Goal: Task Accomplishment & Management: Use online tool/utility

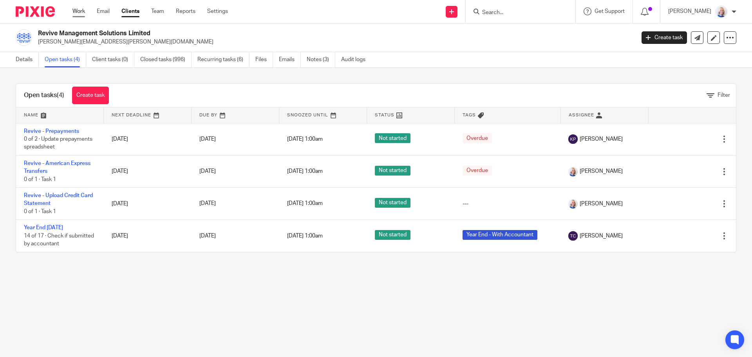
click at [76, 11] on link "Work" at bounding box center [78, 11] width 13 height 8
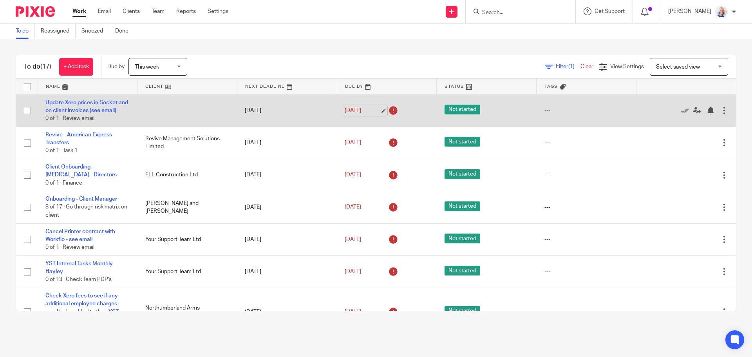
click at [363, 115] on link "11 Aug 2025" at bounding box center [362, 110] width 35 height 8
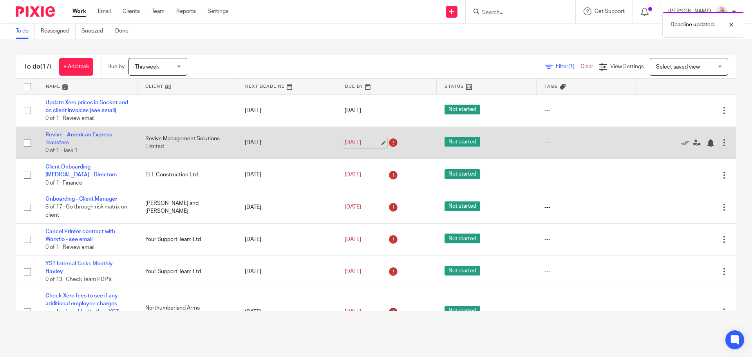
click at [349, 147] on link "11 Aug 2025" at bounding box center [362, 143] width 35 height 8
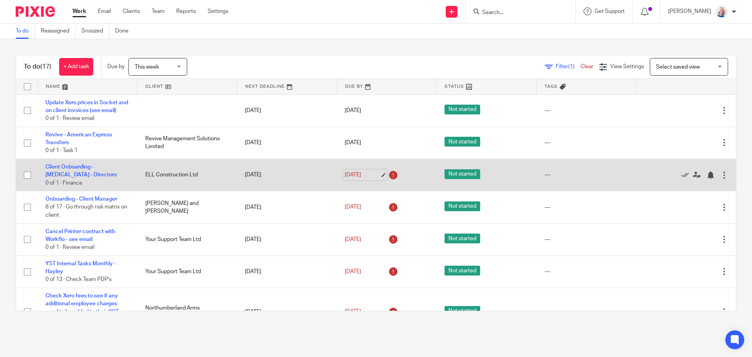
click at [360, 179] on link "11 Aug 2025" at bounding box center [362, 175] width 35 height 8
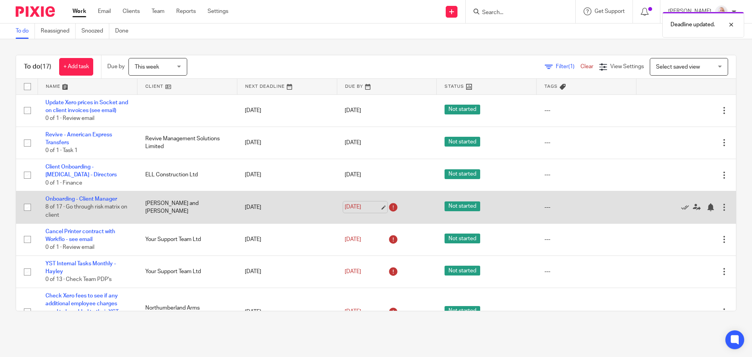
click at [345, 211] on link "11 Aug 2025" at bounding box center [362, 207] width 35 height 8
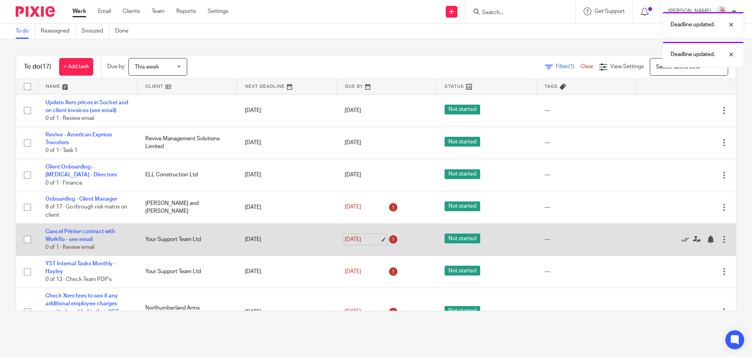
click at [347, 244] on link "11 Aug 2025" at bounding box center [362, 239] width 35 height 8
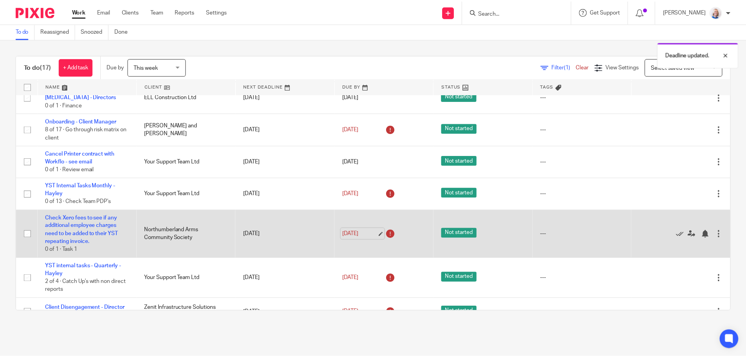
scroll to position [78, 0]
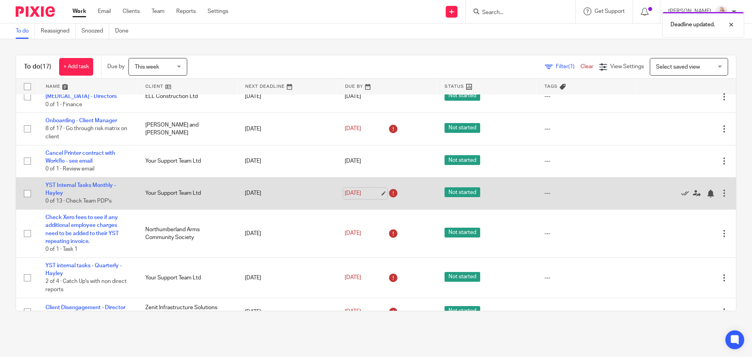
click at [346, 197] on link "11 Aug 2025" at bounding box center [362, 193] width 35 height 8
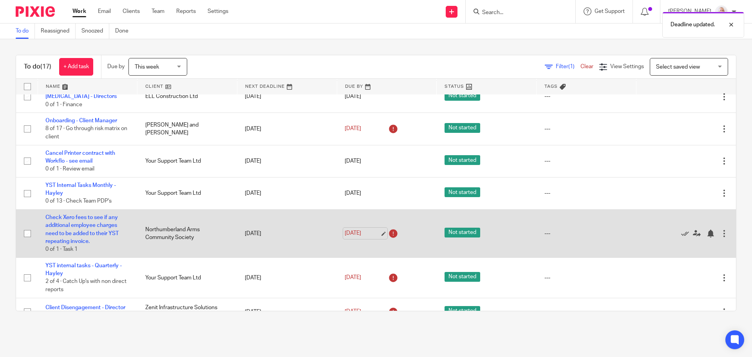
click at [360, 237] on link "11 Aug 2025" at bounding box center [362, 233] width 35 height 8
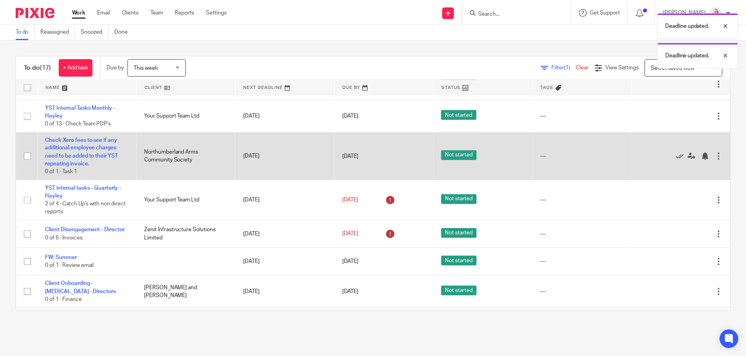
scroll to position [157, 0]
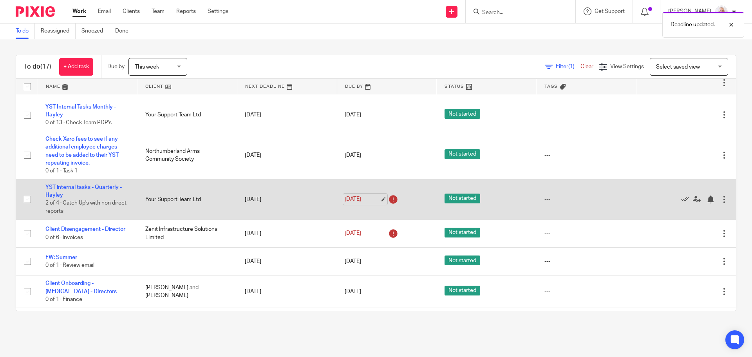
click at [361, 203] on link "12 Aug 2025" at bounding box center [362, 199] width 35 height 8
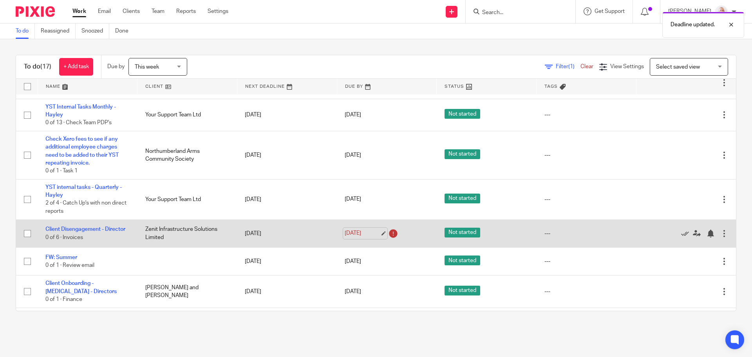
click at [352, 237] on link "12 Aug 2025" at bounding box center [362, 233] width 35 height 8
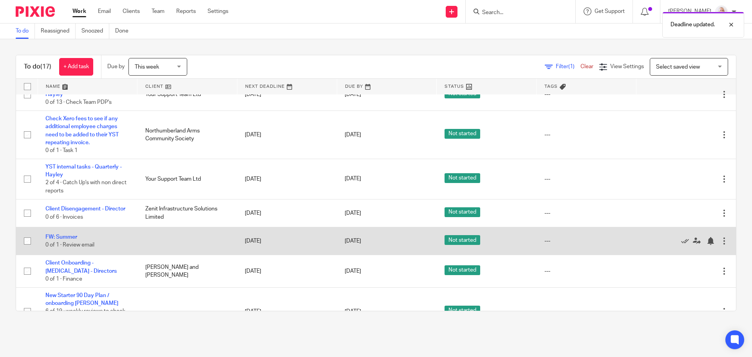
scroll to position [196, 0]
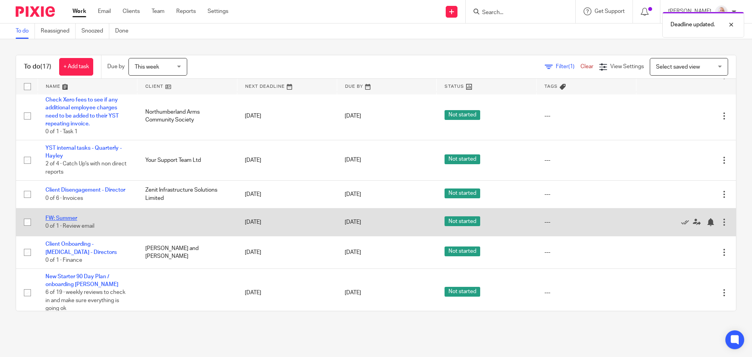
click at [64, 221] on link "FW: Summer" at bounding box center [61, 217] width 32 height 5
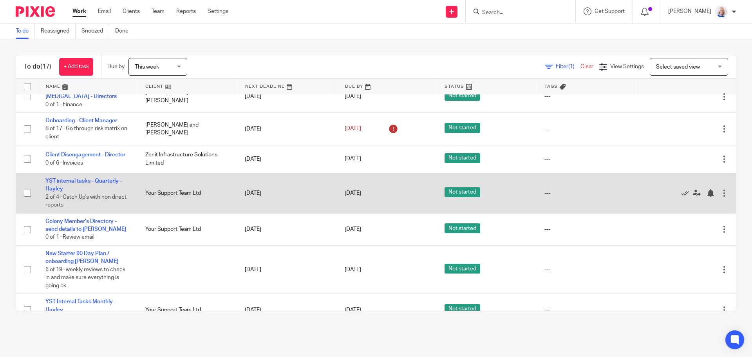
scroll to position [117, 0]
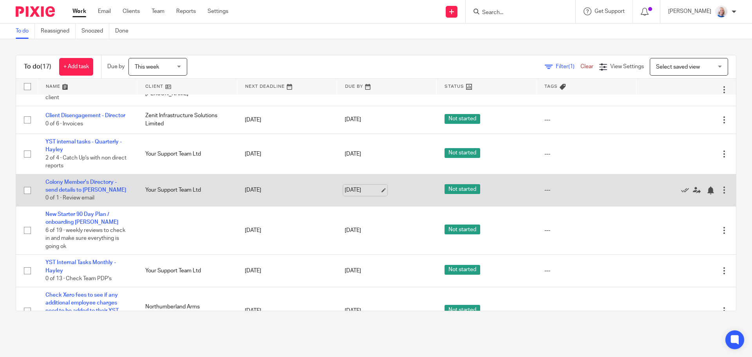
click at [354, 194] on link "[DATE]" at bounding box center [362, 190] width 35 height 8
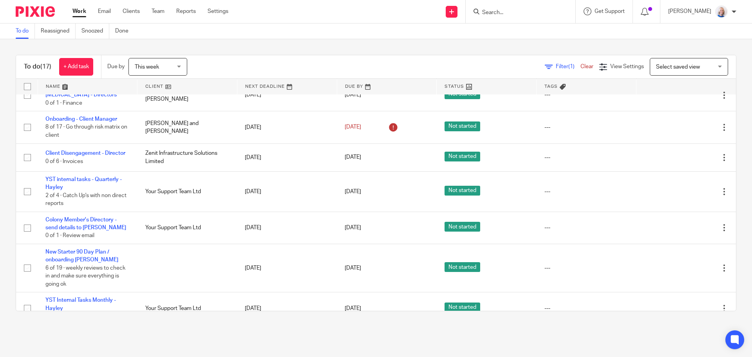
scroll to position [0, 0]
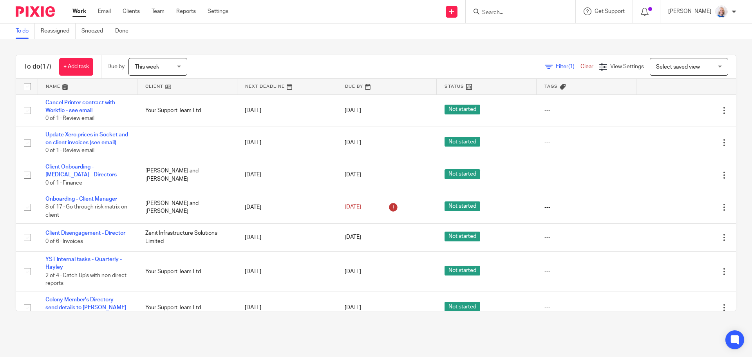
click at [179, 67] on div "This week This week" at bounding box center [157, 67] width 59 height 18
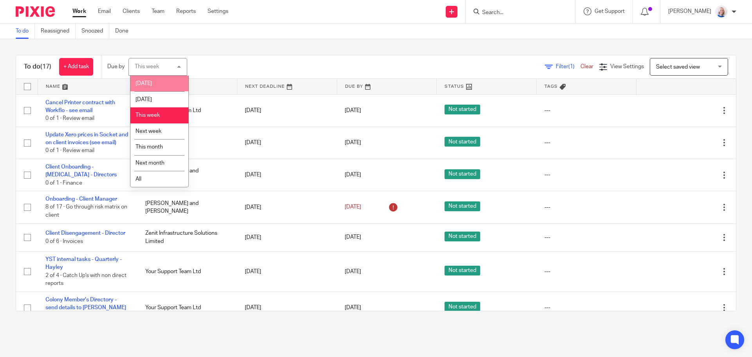
click at [165, 84] on li "[DATE]" at bounding box center [159, 84] width 58 height 16
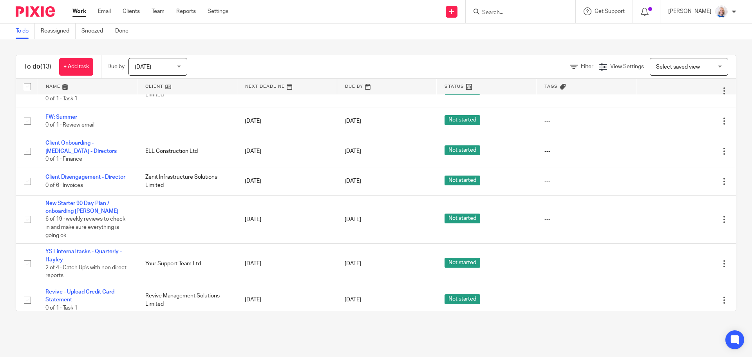
scroll to position [235, 0]
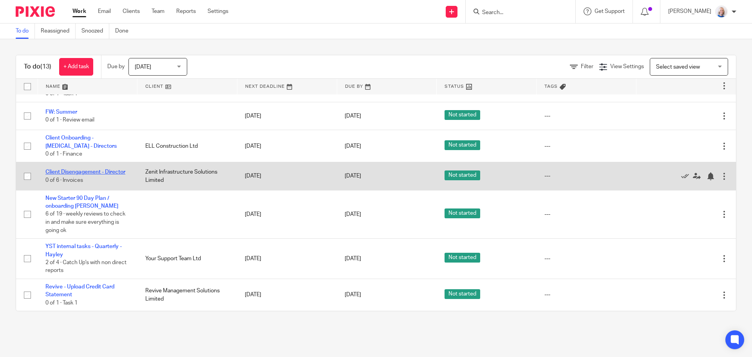
click at [76, 175] on link "Client Disengagement - Director" at bounding box center [85, 171] width 80 height 5
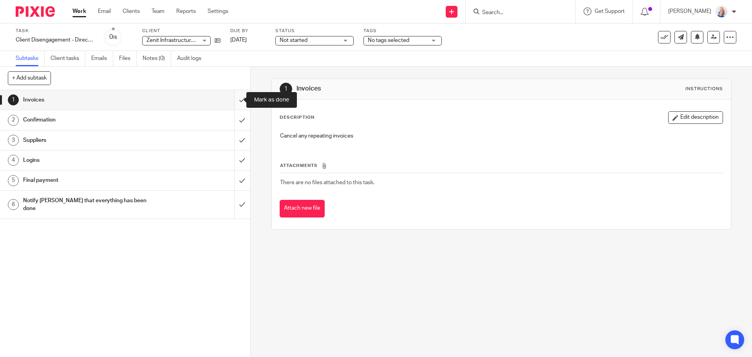
click at [235, 100] on input "submit" at bounding box center [125, 100] width 250 height 20
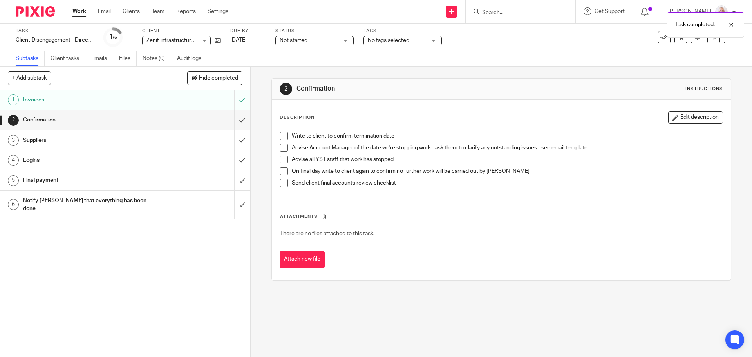
click at [282, 136] on span at bounding box center [284, 136] width 8 height 8
click at [282, 146] on span at bounding box center [284, 148] width 8 height 8
click at [239, 37] on link "[DATE]" at bounding box center [247, 40] width 35 height 8
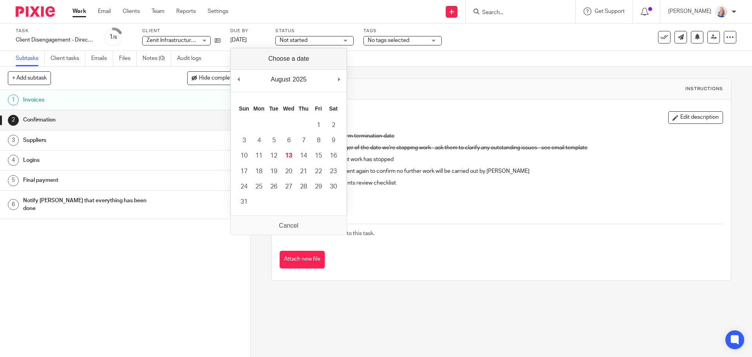
click at [143, 254] on div "1 Invoices 2 Confirmation 3 Suppliers 4 Logins 5 Final payment 6 Notify Adele t…" at bounding box center [125, 223] width 250 height 267
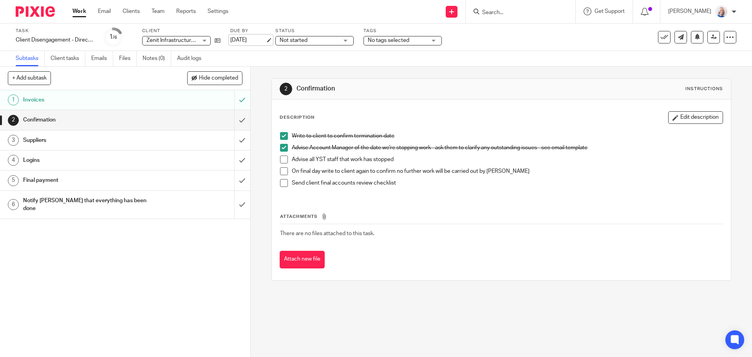
click at [246, 36] on link "[DATE]" at bounding box center [247, 40] width 35 height 8
click at [244, 41] on link "31 Aug 2025" at bounding box center [247, 40] width 35 height 8
click at [78, 11] on link "Work" at bounding box center [79, 11] width 14 height 8
